Goal: Task Accomplishment & Management: Manage account settings

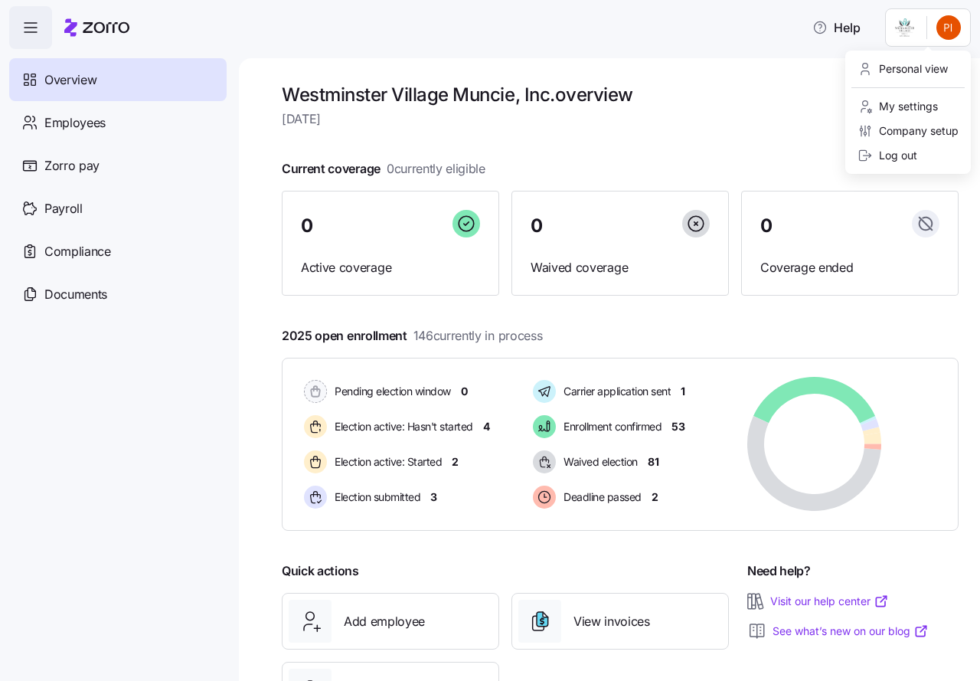
click at [952, 34] on html "Help Overview Employees Zorro pay Payroll Compliance Documents [GEOGRAPHIC_DATA…" at bounding box center [490, 336] width 980 height 672
click at [905, 155] on div "Log out" at bounding box center [888, 155] width 60 height 17
